Goal: Check status: Check status

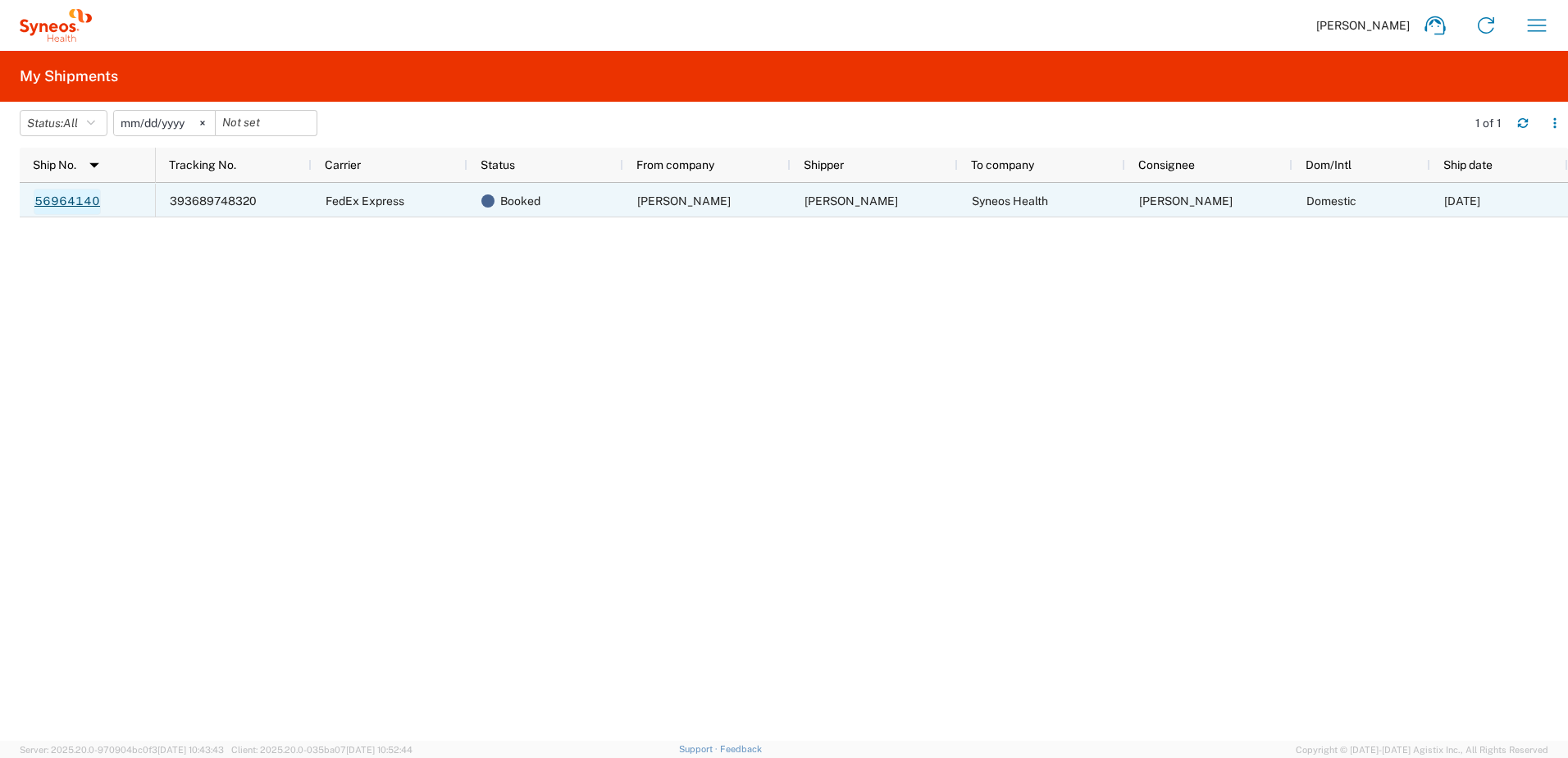
click at [47, 197] on link "56964140" at bounding box center [67, 201] width 67 height 26
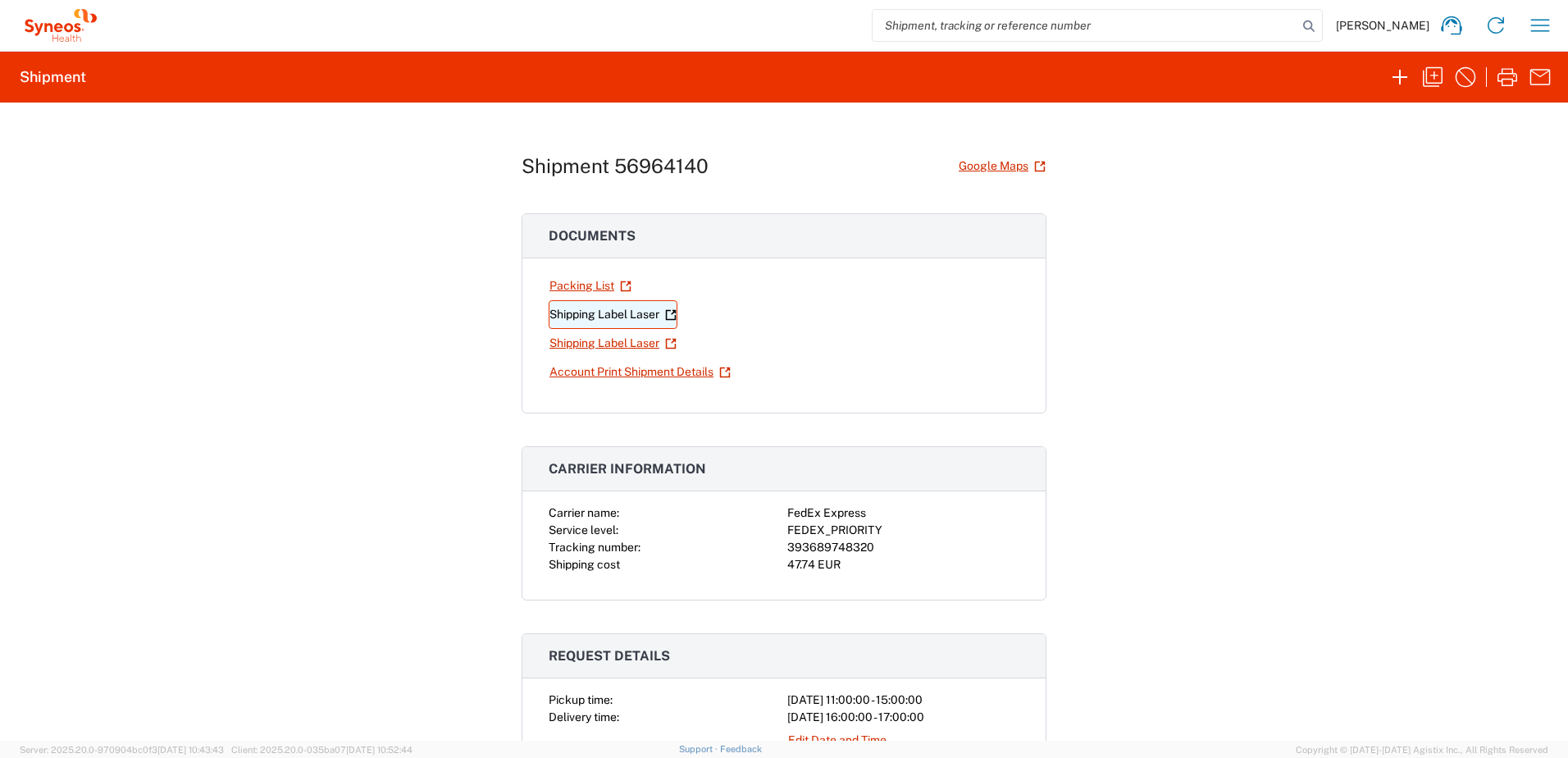
click at [582, 307] on link "Shipping Label Laser" at bounding box center [613, 315] width 128 height 29
click at [629, 311] on link "Shipping Label Laser" at bounding box center [613, 315] width 128 height 29
click at [645, 348] on link "Shipping Label Laser" at bounding box center [613, 343] width 128 height 29
